Goal: Transaction & Acquisition: Purchase product/service

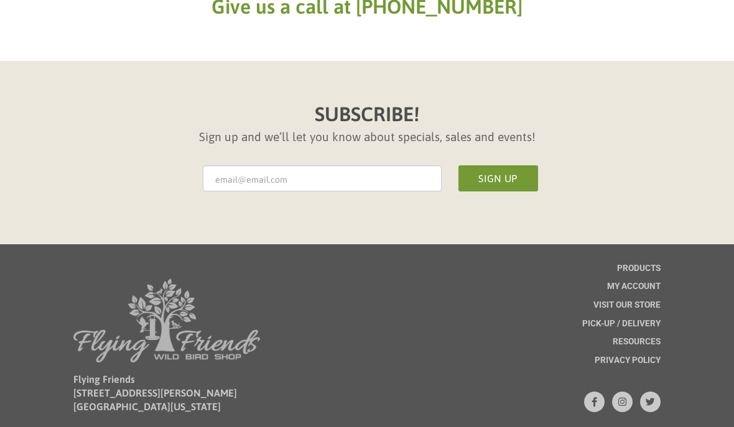
scroll to position [1501, 0]
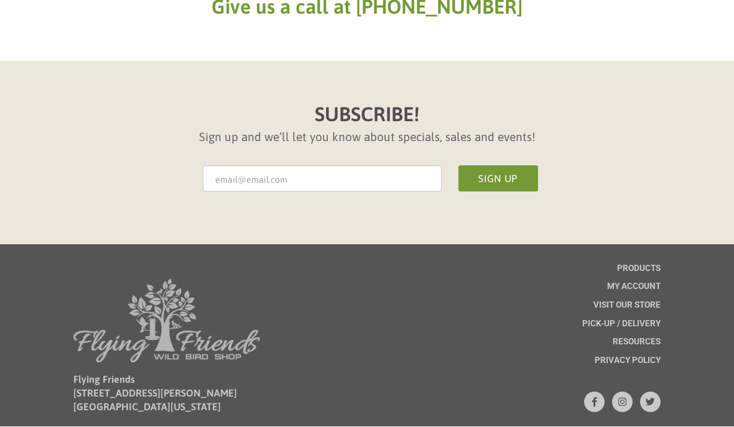
click at [659, 304] on span "Visit Our Store" at bounding box center [627, 306] width 67 height 9
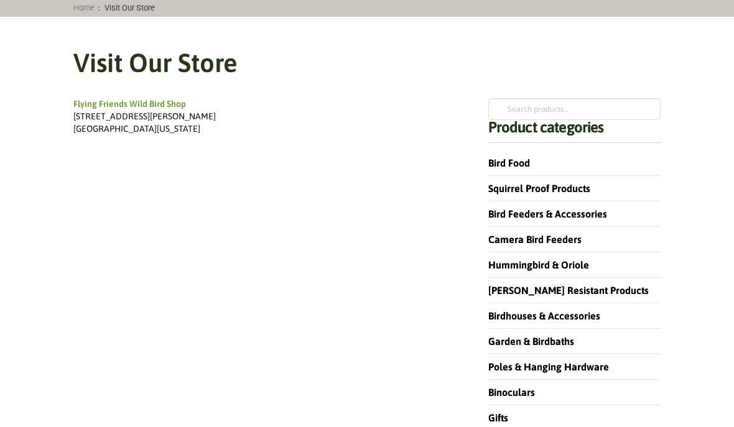
scroll to position [127, 0]
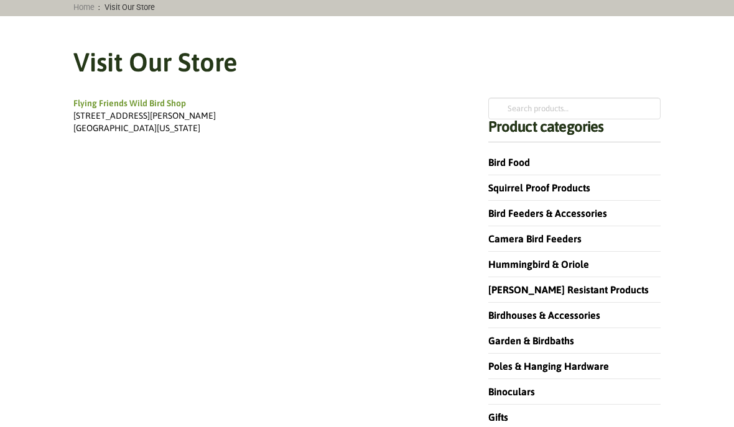
click at [346, 86] on div "Flying Friends Wild Bird Shop 435 Angela Lane #17 Crystal Lake, Illinois 60014 …" at bounding box center [367, 315] width 622 height 469
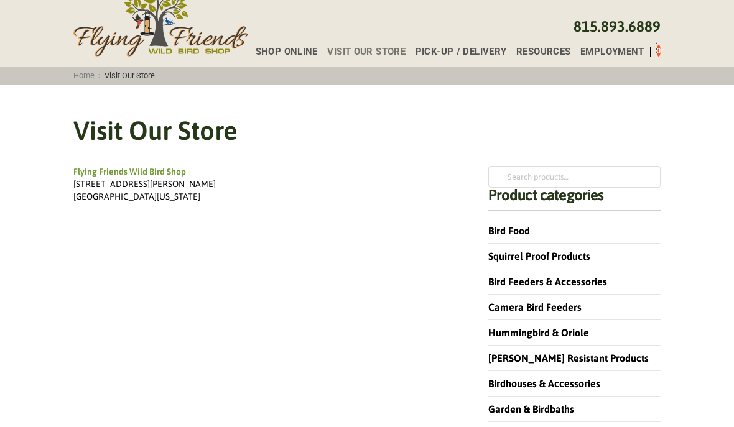
scroll to position [58, 0]
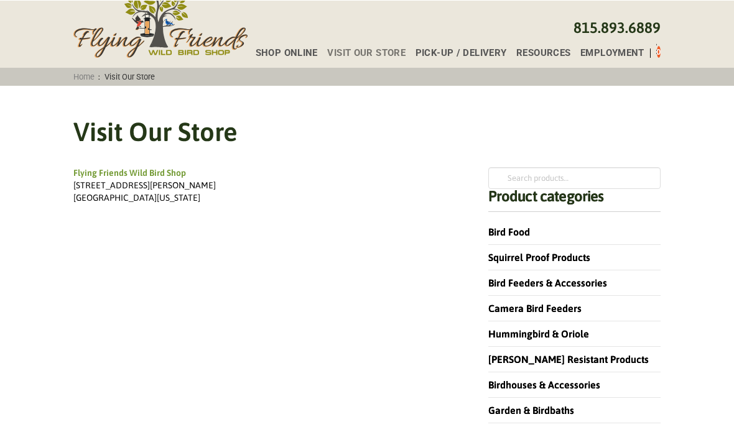
click at [180, 179] on div "Flying Friends Wild Bird Shop" at bounding box center [263, 173] width 380 height 12
click at [169, 172] on div "Flying Friends Wild Bird Shop" at bounding box center [263, 173] width 380 height 12
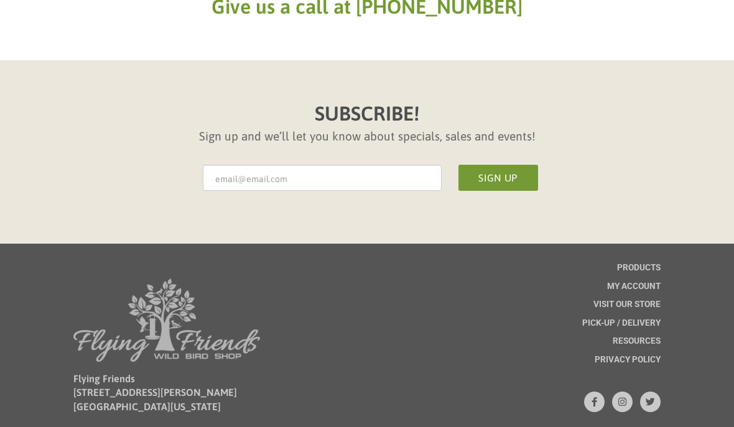
scroll to position [762, 0]
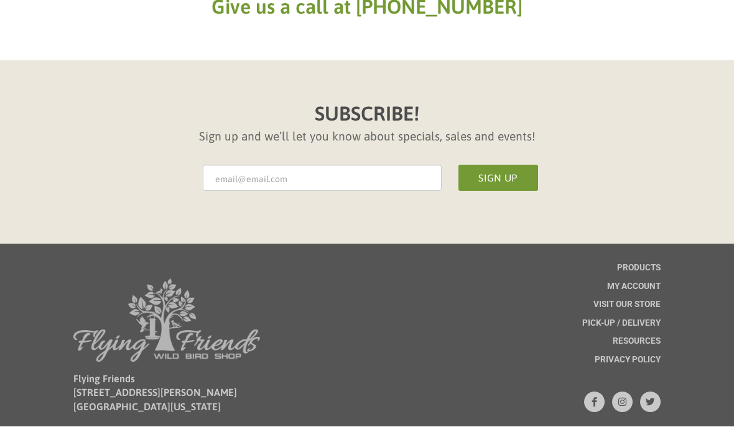
click at [653, 325] on span "Pick-up / Delivery" at bounding box center [621, 324] width 78 height 9
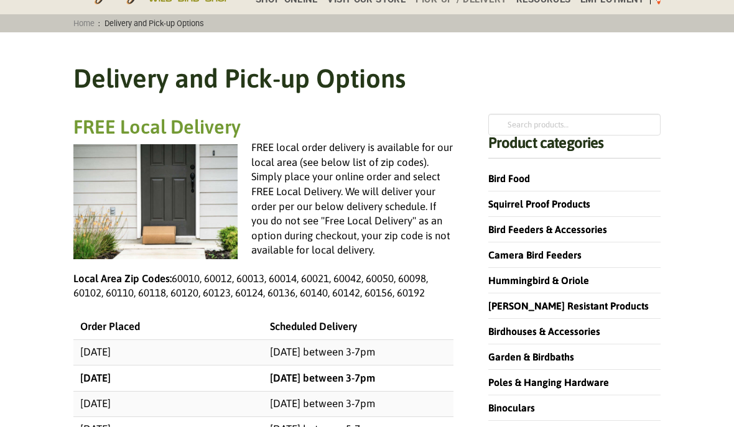
scroll to position [105, 0]
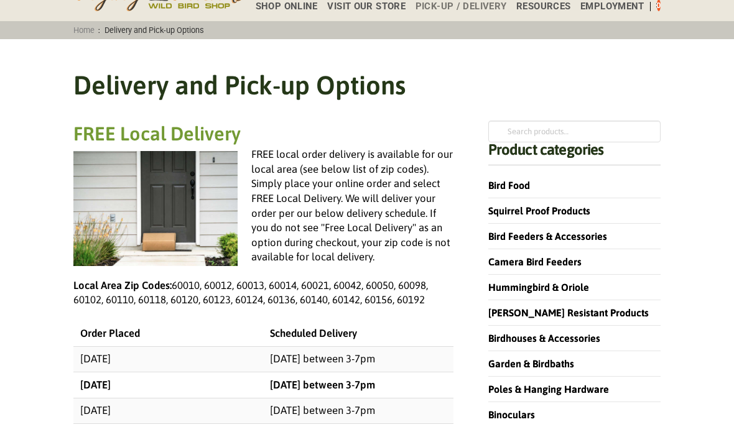
click at [515, 190] on link "Bird Food" at bounding box center [509, 185] width 42 height 11
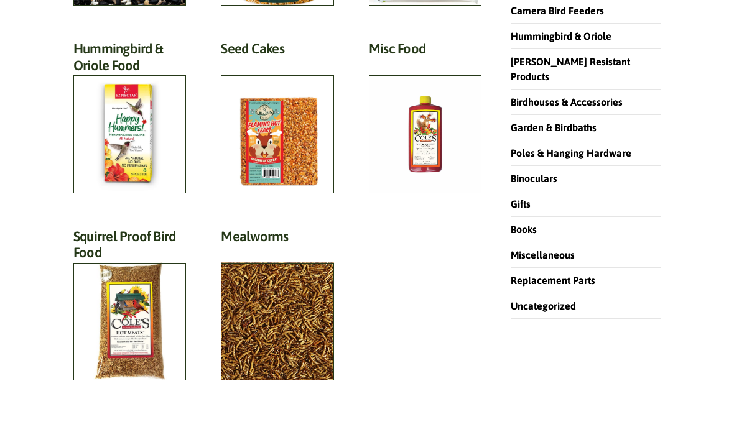
scroll to position [299, 0]
click at [126, 268] on h2 "Squirrel Proof Bird Food (13)" at bounding box center [129, 248] width 113 height 40
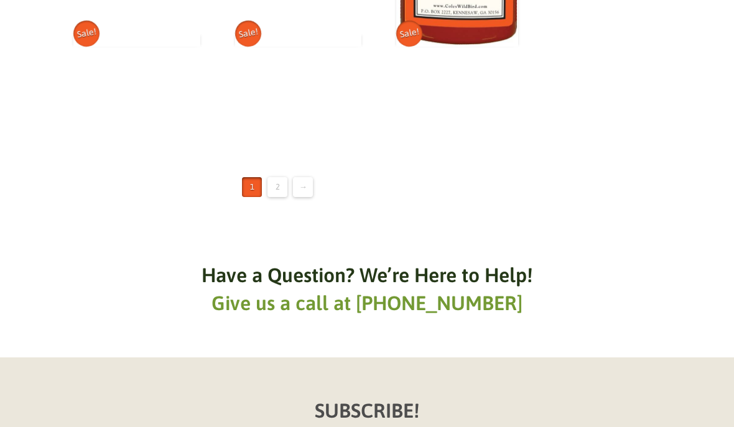
scroll to position [1954, 0]
click at [286, 177] on link "2" at bounding box center [278, 187] width 20 height 20
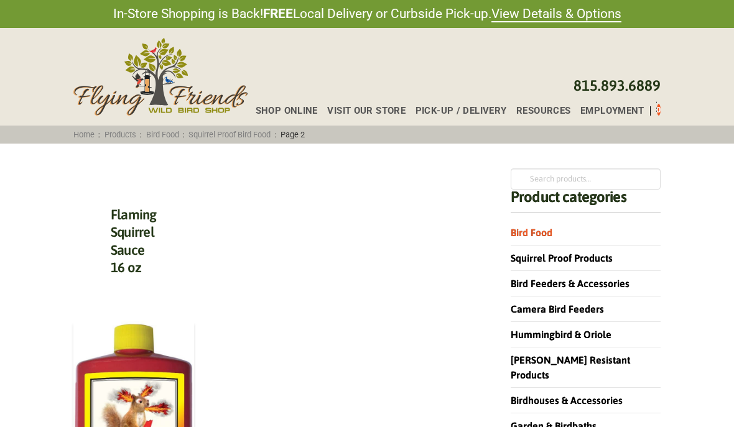
click at [272, 130] on link "Squirrel Proof Bird Food" at bounding box center [230, 134] width 90 height 9
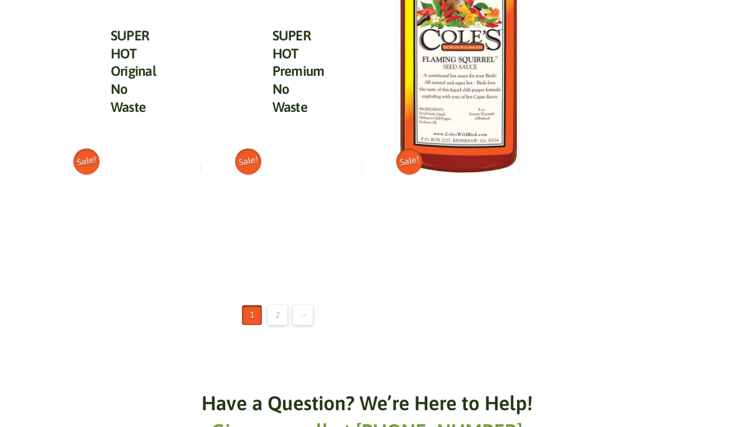
scroll to position [1826, 0]
click at [279, 305] on link "2" at bounding box center [278, 315] width 20 height 20
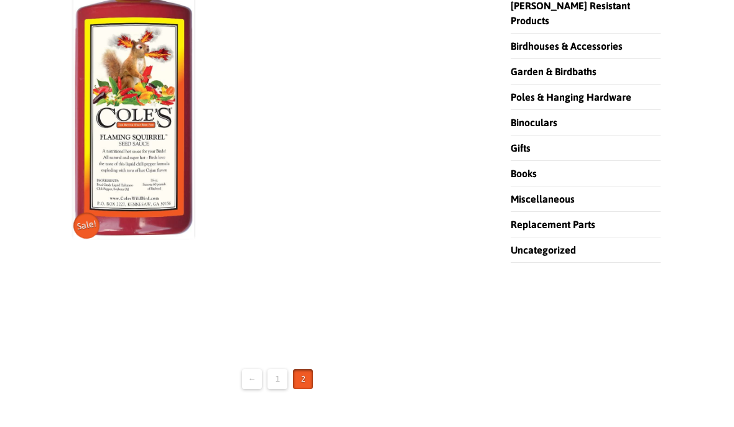
scroll to position [355, 0]
click at [279, 378] on link "1" at bounding box center [278, 380] width 20 height 20
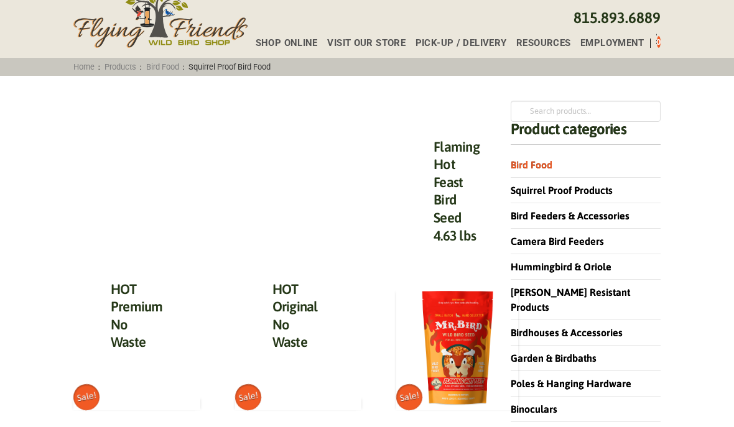
scroll to position [68, 0]
click at [144, 403] on img at bounding box center [136, 403] width 127 height 0
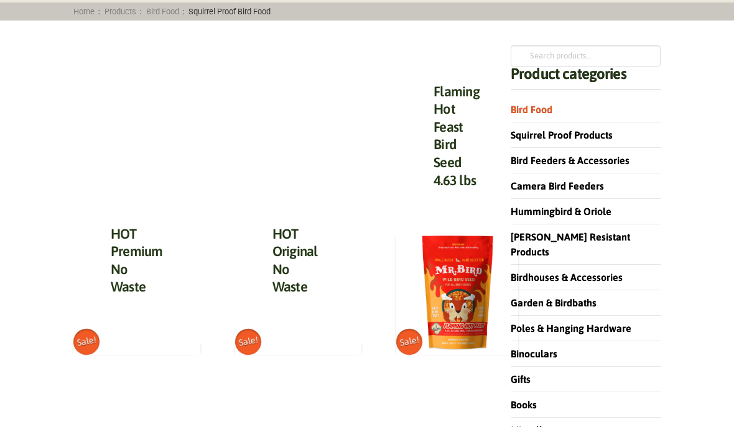
click at [602, 133] on link "Squirrel Proof Products" at bounding box center [562, 134] width 102 height 11
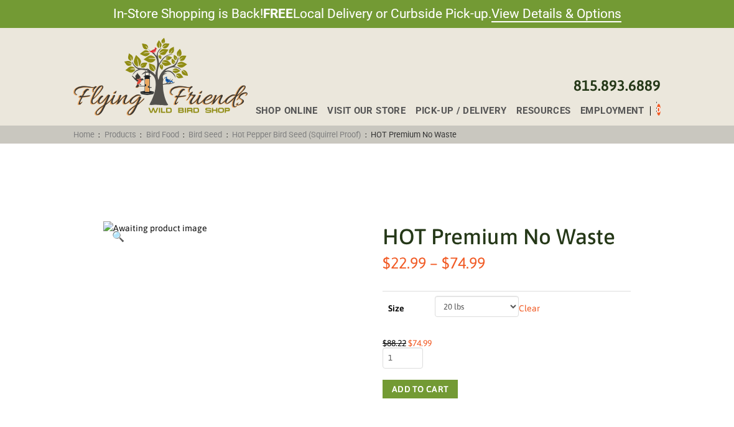
click at [512, 311] on select "Choose an option 5 lbs 10 lbs 20 lbs" at bounding box center [477, 306] width 84 height 21
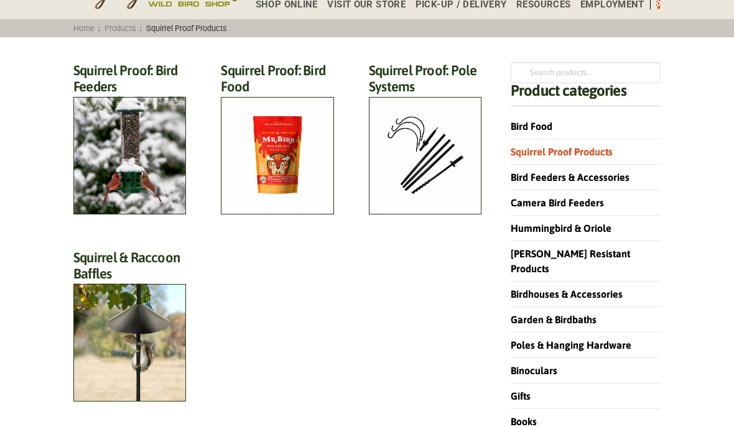
scroll to position [106, 0]
click at [286, 102] on h2 "Squirrel Proof: Bird Food (13)" at bounding box center [277, 82] width 113 height 40
